Goal: Task Accomplishment & Management: Use online tool/utility

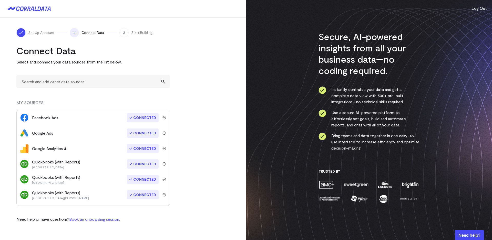
click at [33, 8] on icon at bounding box center [29, 8] width 43 height 5
click at [31, 8] on icon at bounding box center [26, 8] width 21 height 5
